Goal: Task Accomplishment & Management: Use online tool/utility

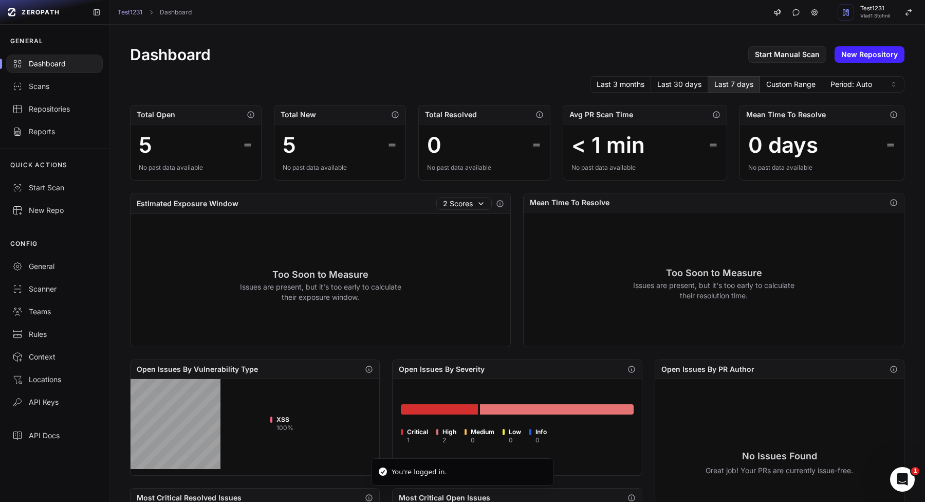
click at [548, 38] on div "Dashboard Start Manual Scan New Repository Last 3 months Last 30 days Last 7 da…" at bounding box center [518, 395] width 816 height 741
click at [89, 111] on div "Repositories" at bounding box center [54, 109] width 84 height 10
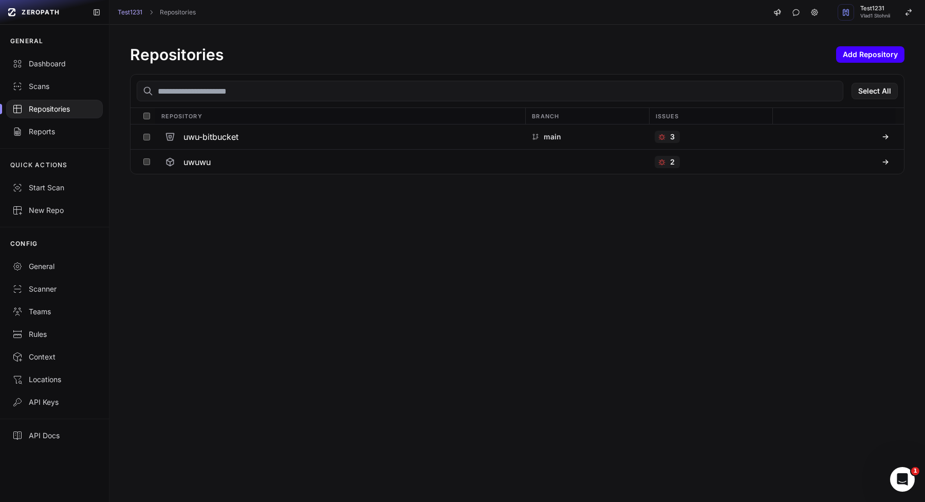
click at [875, 49] on button "Add Repository" at bounding box center [871, 54] width 68 height 16
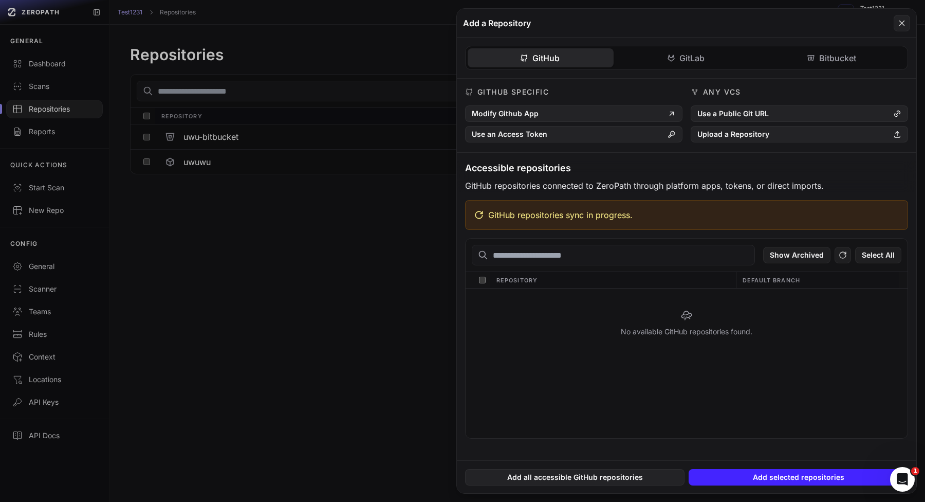
click at [671, 59] on div "GitHub GitLab Bitbucket GitHub Specific Modify Github App Use an Access Token A…" at bounding box center [687, 248] width 460 height 420
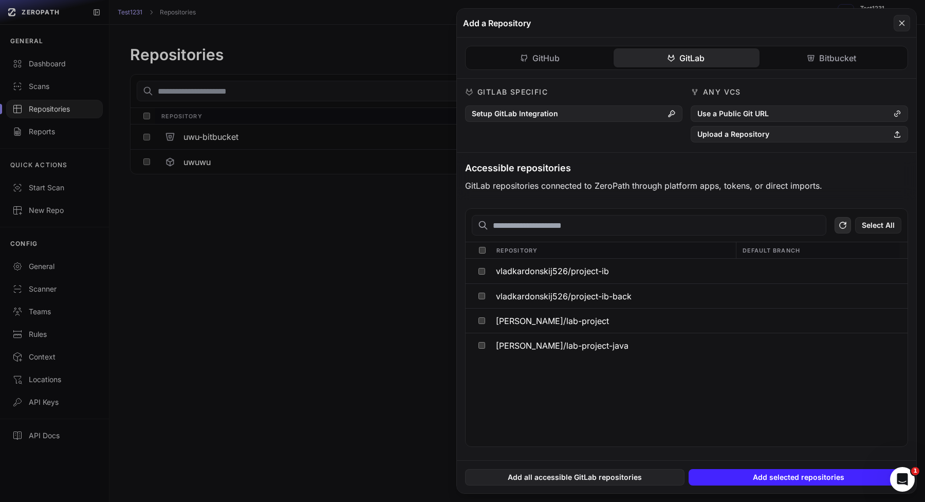
click at [838, 224] on button at bounding box center [843, 225] width 16 height 16
click at [577, 123] on div "GitLab Specific Setup GitLab Integration" at bounding box center [573, 115] width 217 height 56
click at [578, 118] on button "Setup GitLab Integration" at bounding box center [573, 113] width 217 height 16
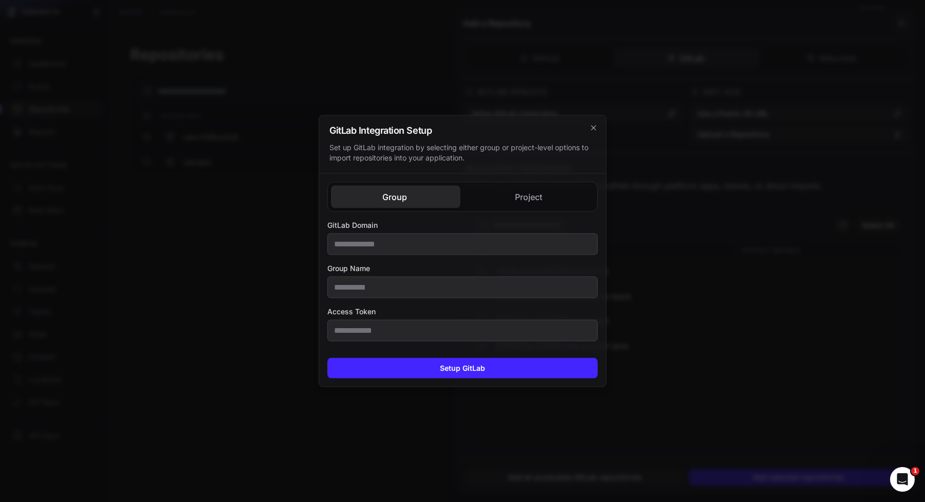
click at [516, 202] on div "Group Project GitLab Domain Group Name Access Token GitLab Domain Access Token" at bounding box center [462, 262] width 287 height 176
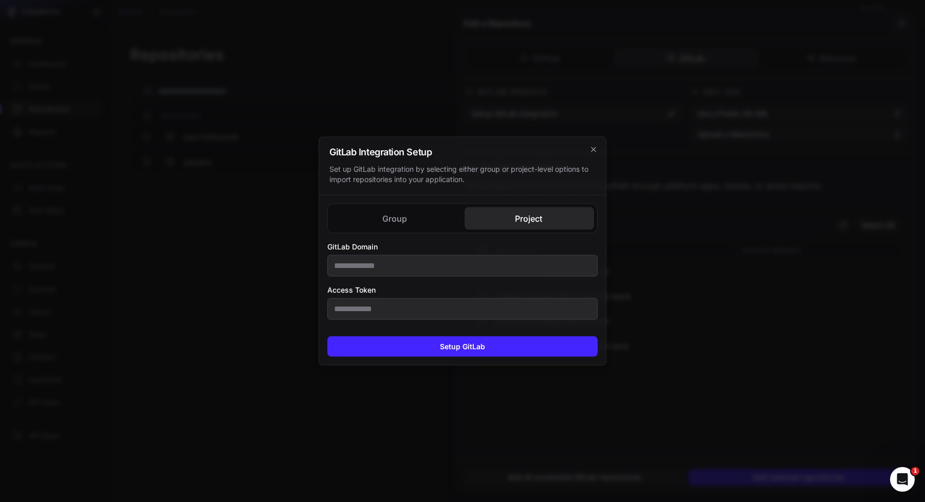
click at [518, 202] on div "Group Project GitLab Domain Group Name Access Token GitLab Domain Access Token" at bounding box center [462, 261] width 287 height 133
click at [465, 273] on input "GitLab Domain" at bounding box center [463, 266] width 270 height 22
type input "**********"
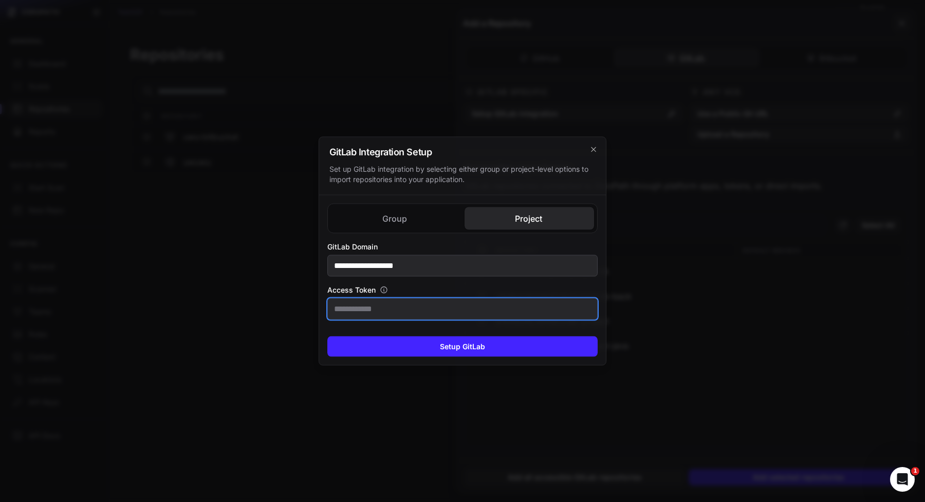
click at [514, 314] on input "Access Token" at bounding box center [463, 309] width 270 height 22
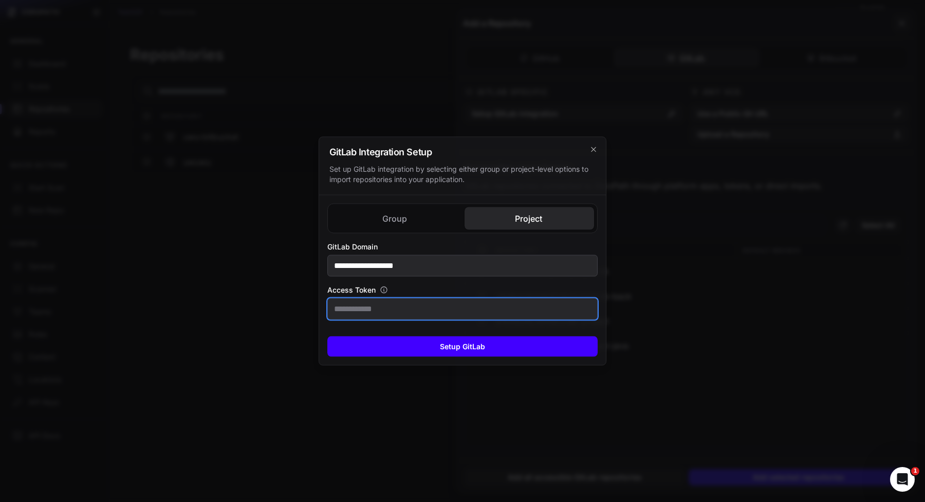
paste input "**********"
type input "**********"
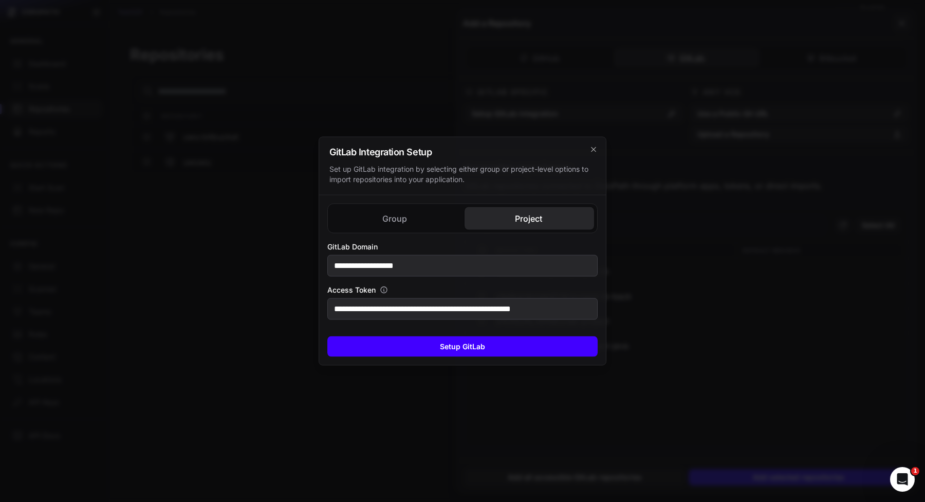
scroll to position [0, 0]
click at [499, 343] on button "Setup GitLab" at bounding box center [463, 346] width 270 height 21
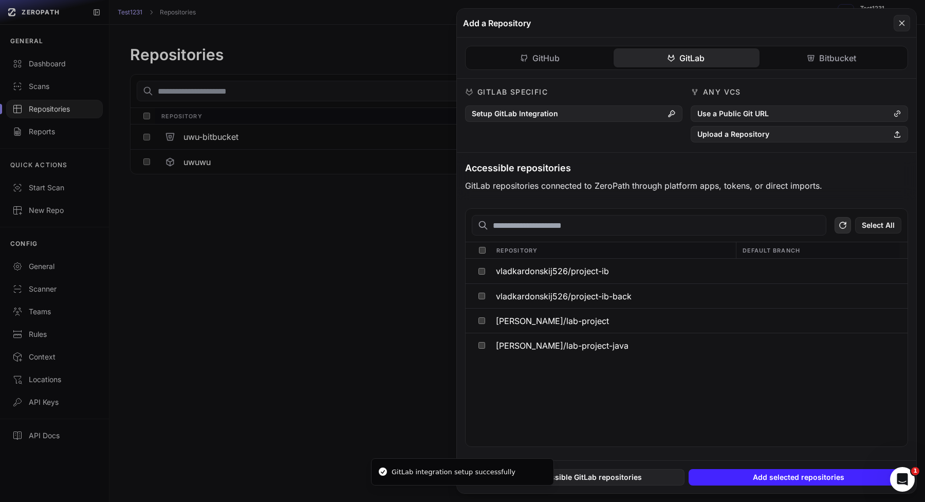
click at [838, 227] on button at bounding box center [843, 225] width 16 height 16
click at [623, 229] on input "text" at bounding box center [649, 225] width 355 height 21
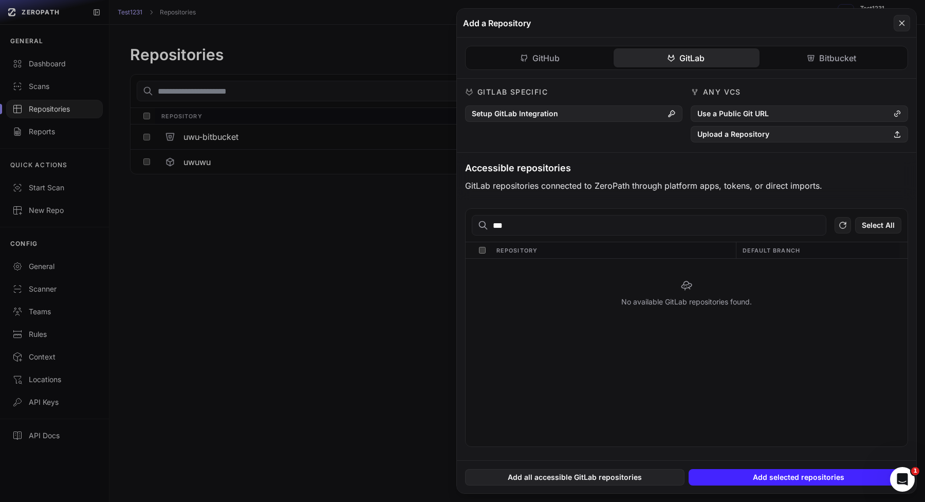
type input "***"
click at [362, 229] on button at bounding box center [462, 251] width 925 height 502
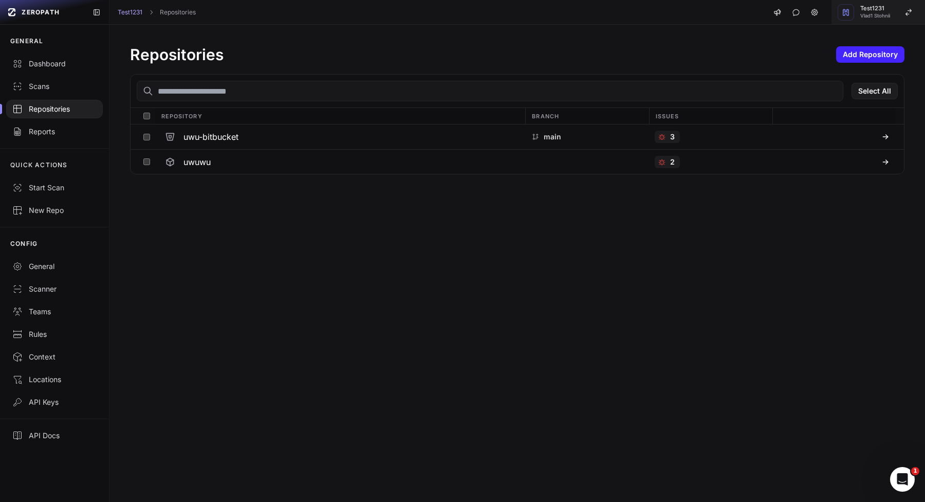
click at [900, 14] on button "Test1231 Vlad1 Stohnii" at bounding box center [879, 12] width 94 height 25
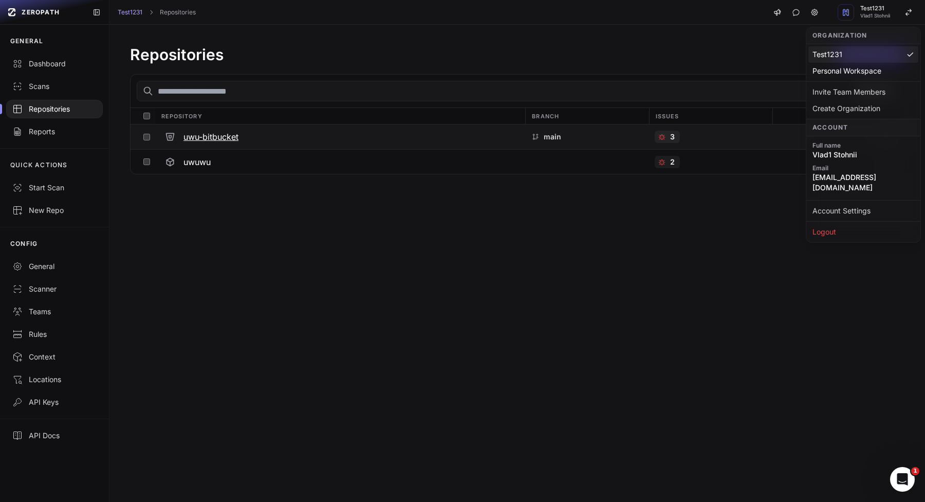
click at [646, 140] on div "main" at bounding box center [586, 136] width 123 height 25
